Goal: Task Accomplishment & Management: Complete application form

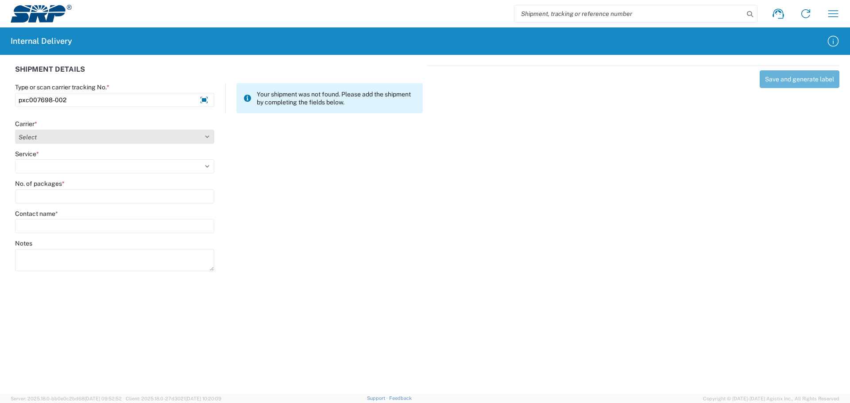
type input "pxc007698-002"
click at [64, 135] on select "Select Amazon Logistics ATI Trucking BC Dimerco Logistics Empire Southwest FedE…" at bounding box center [114, 137] width 199 height 14
select select "18714"
click at [15, 130] on select "Select Amazon Logistics ATI Trucking BC Dimerco Logistics Empire Southwest FedE…" at bounding box center [114, 137] width 199 height 14
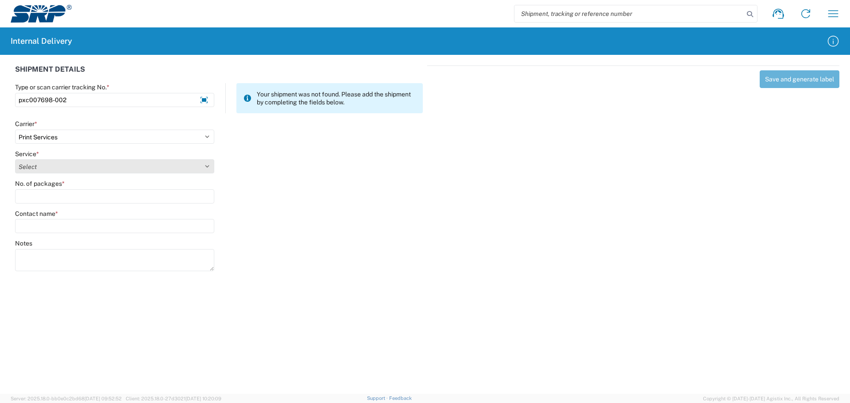
click at [59, 171] on select "Select Ground Inter-office" at bounding box center [114, 166] width 199 height 14
select select "35764"
click at [15, 159] on select "Select Ground Inter-office" at bounding box center [114, 166] width 199 height 14
click at [62, 204] on agx-form-control-wrapper-v2 "No. of packages *" at bounding box center [115, 195] width 209 height 30
click at [66, 197] on input "No. of packages *" at bounding box center [114, 196] width 199 height 14
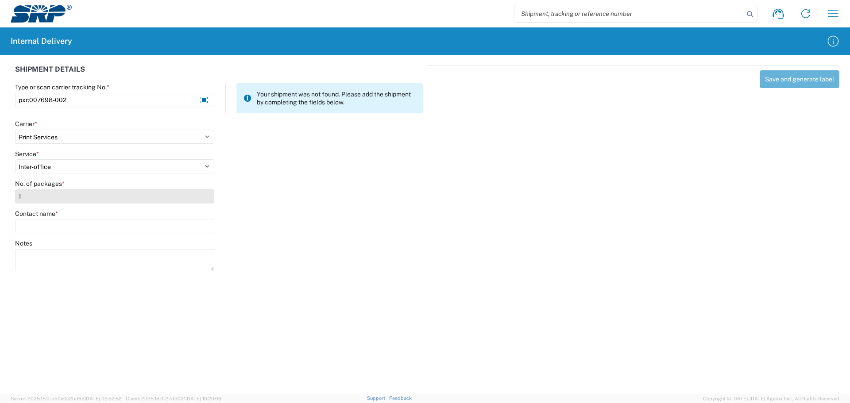
type input "1"
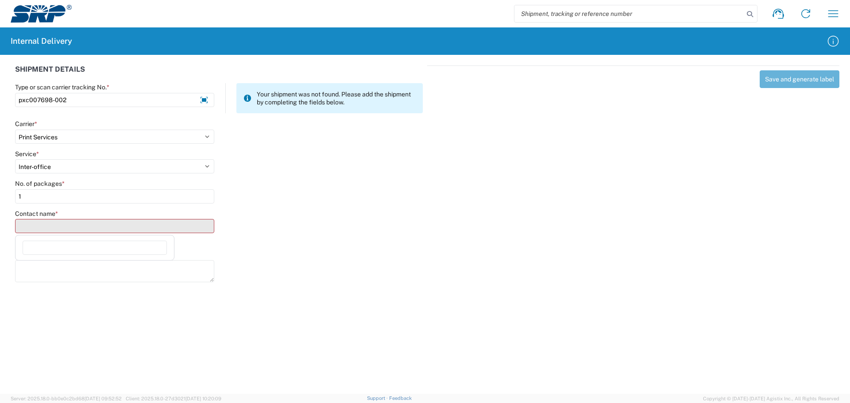
click at [72, 224] on input "Contact name *" at bounding box center [114, 226] width 199 height 14
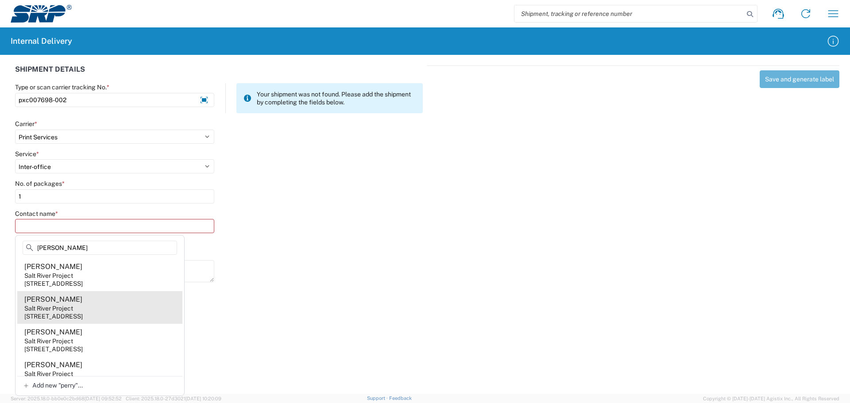
type input "[PERSON_NAME]"
click at [64, 302] on agx-address-suggestion-item "Tyler Perry Salt River Project 1500 N Mill Ave, PAB360, Tempe, AZ, 85281, US" at bounding box center [99, 307] width 165 height 33
type input "Tyler Perry"
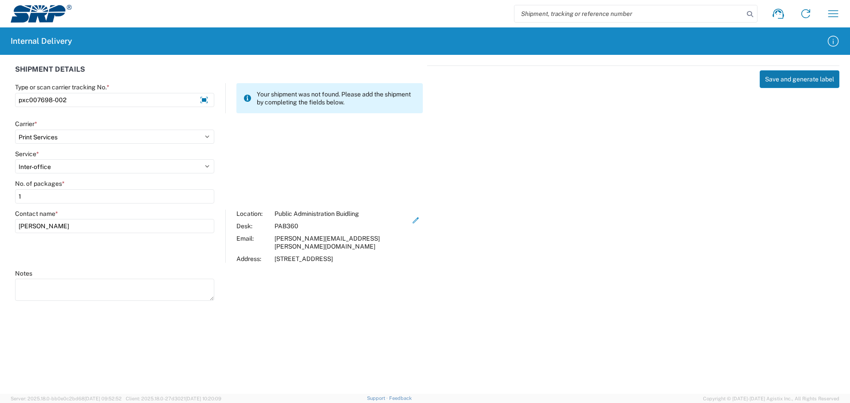
click at [796, 81] on button "Save and generate label" at bounding box center [800, 79] width 80 height 18
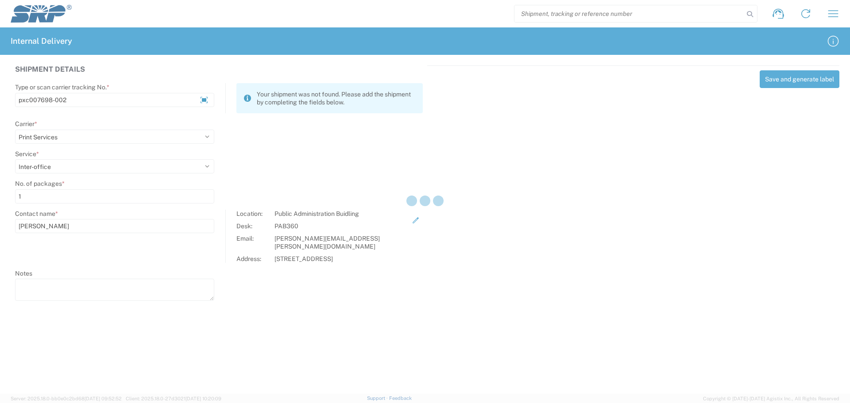
select select
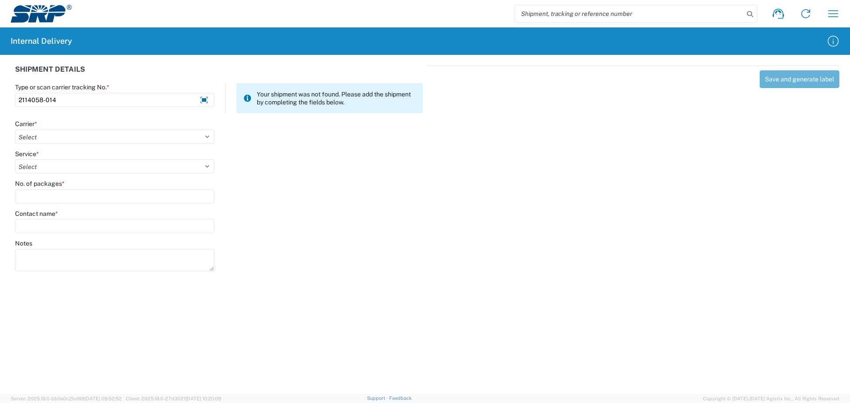
type input "2114058-014"
click at [81, 140] on select "Select Amazon Logistics ATI Trucking BC Dimerco Logistics Empire Southwest FedE…" at bounding box center [114, 137] width 199 height 14
select select "18714"
click at [15, 130] on select "Select Amazon Logistics ATI Trucking BC Dimerco Logistics Empire Southwest FedE…" at bounding box center [114, 137] width 199 height 14
click at [59, 164] on select "Select Ground Inter-office" at bounding box center [114, 166] width 199 height 14
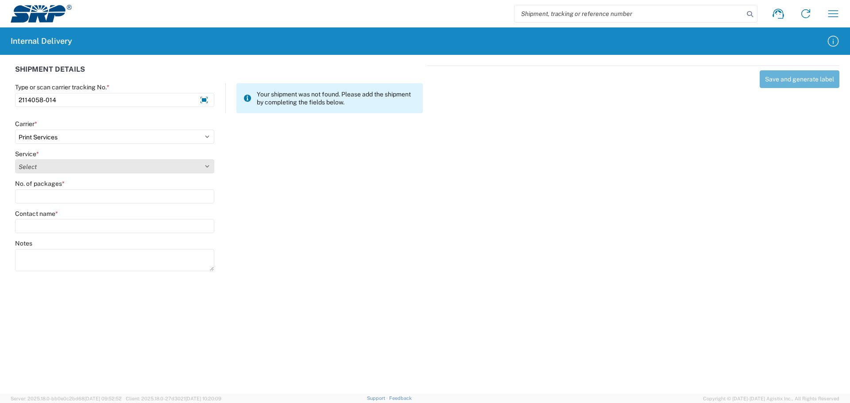
select select "35764"
click at [15, 159] on select "Select Ground Inter-office" at bounding box center [114, 166] width 199 height 14
click at [53, 199] on input "No. of packages *" at bounding box center [114, 196] width 199 height 14
type input "1"
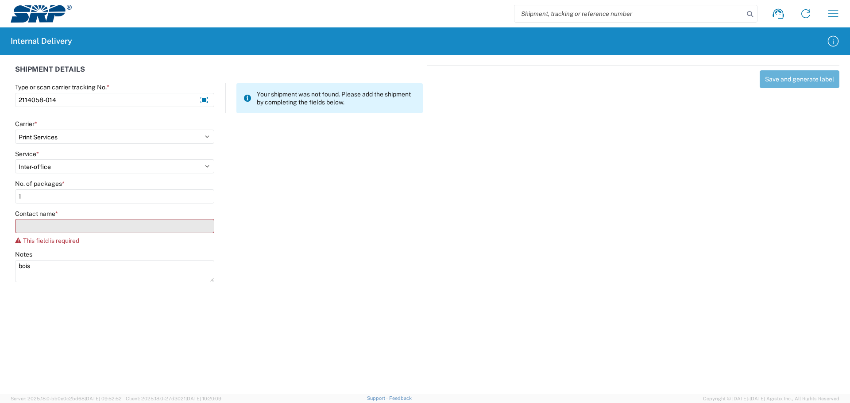
type textarea "bois"
click at [71, 232] on input "Contact name *" at bounding box center [114, 226] width 199 height 14
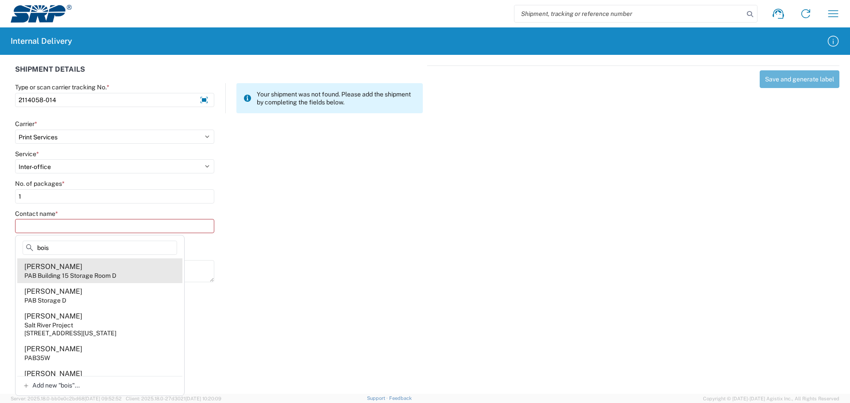
type input "bois"
click at [82, 272] on div "PAB Building 15 Storage Room D" at bounding box center [70, 276] width 92 height 8
type input "Christine Boisen"
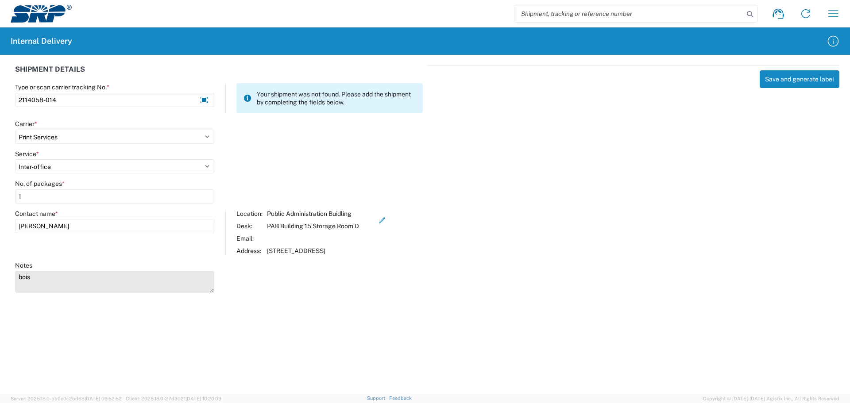
click at [73, 275] on textarea "bois" at bounding box center [114, 282] width 199 height 22
paste textarea "Christine Boisen PAB Storage D"
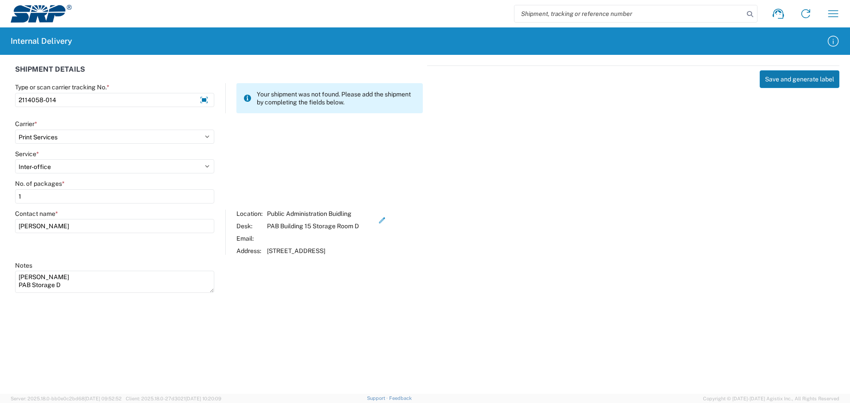
type textarea "Christine Boisen PAB Storage D"
click at [783, 74] on button "Save and generate label" at bounding box center [800, 79] width 80 height 18
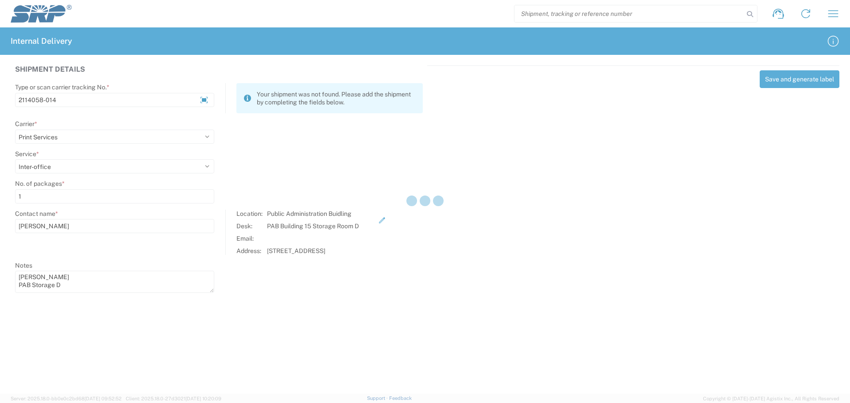
select select
